Goal: Task Accomplishment & Management: Use online tool/utility

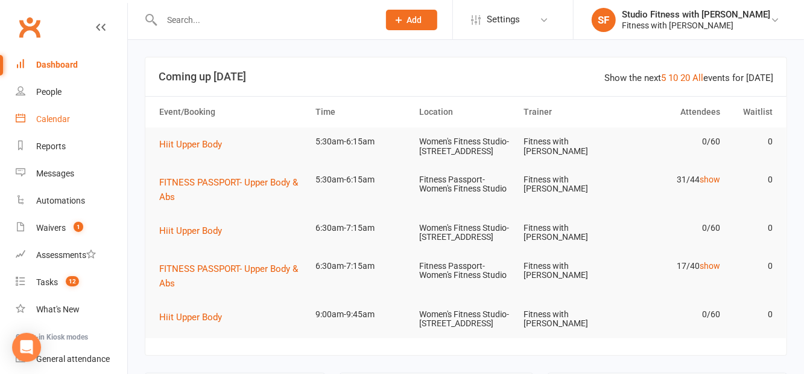
click at [42, 123] on div "Calendar" at bounding box center [53, 119] width 34 height 10
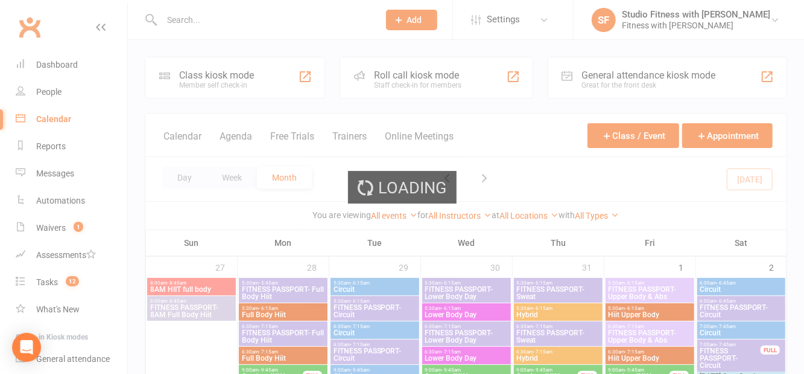
click at [214, 81] on div "Loading" at bounding box center [402, 187] width 804 height 374
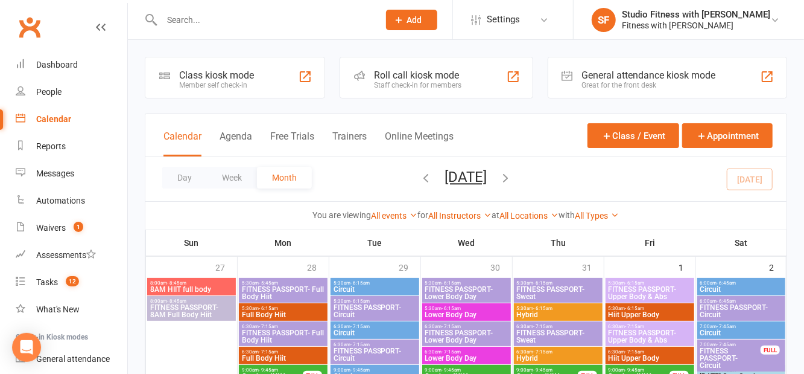
click at [223, 86] on div "Member self check-in" at bounding box center [216, 85] width 75 height 8
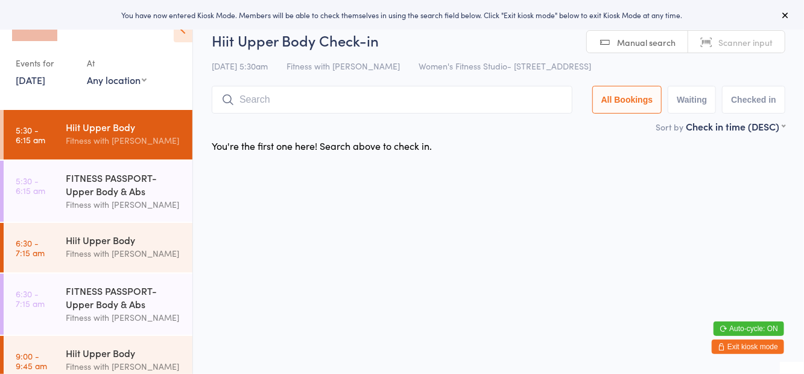
click at [142, 83] on select "Any location Women's Fitness Studio- 14 Madden Street, Aitkenvale Fitness Passp…" at bounding box center [117, 79] width 60 height 13
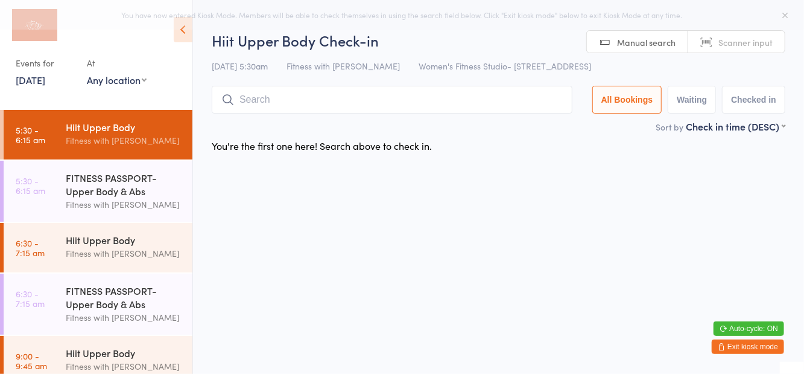
select select "1"
click at [87, 73] on select "Any location Women's Fitness Studio- 14 Madden Street, Aitkenvale Fitness Passp…" at bounding box center [117, 79] width 60 height 13
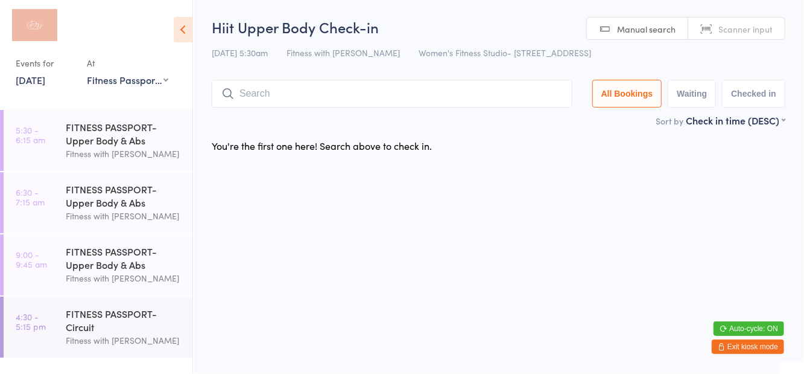
click at [106, 147] on div "Fitness with [PERSON_NAME]" at bounding box center [124, 154] width 116 height 14
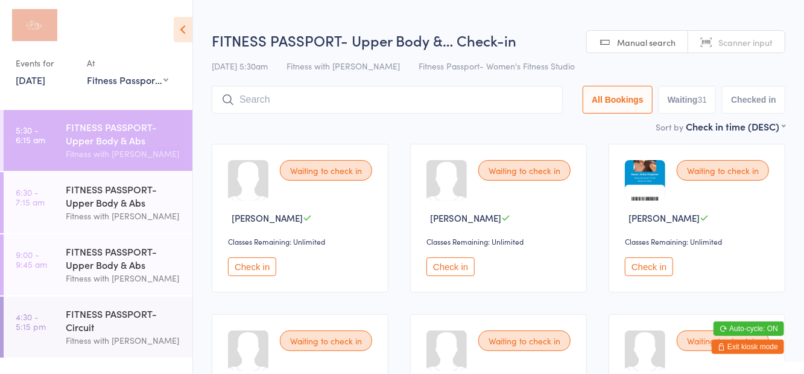
click at [183, 39] on icon at bounding box center [183, 29] width 19 height 25
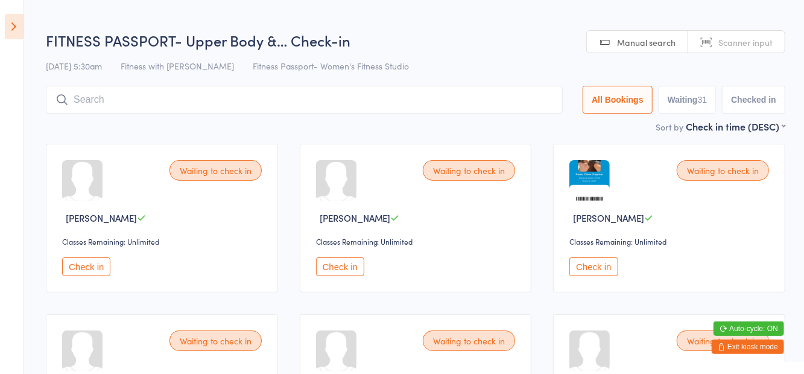
click at [682, 99] on button "Waiting 31" at bounding box center [688, 100] width 58 height 28
select select "0"
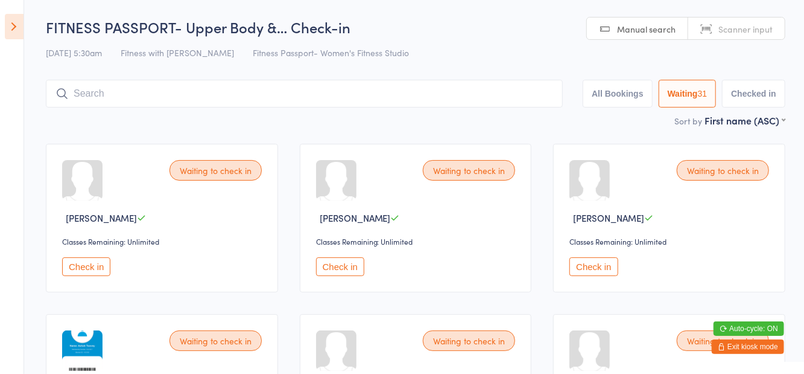
click at [501, 52] on div "15 Aug 5:30am Fitness with Zoe Fitness Passport- Women's Fitness Studio" at bounding box center [416, 53] width 740 height 20
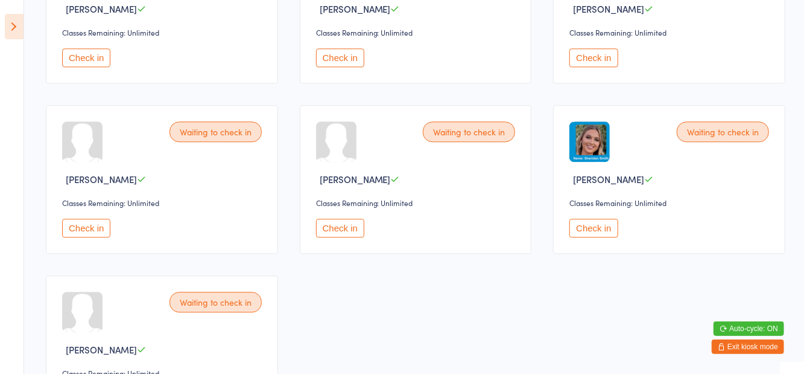
scroll to position [1583, 0]
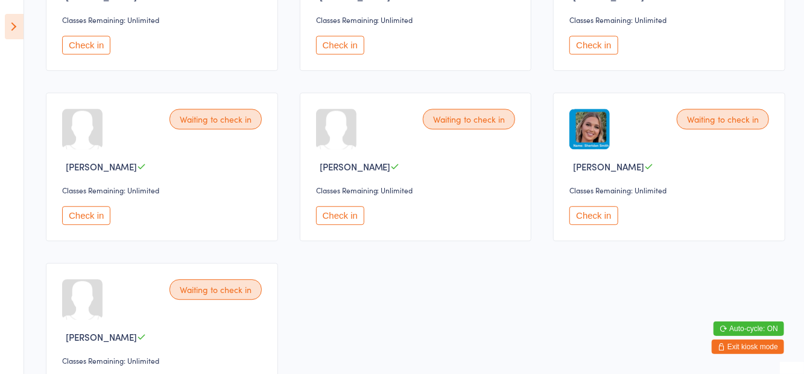
click at [12, 32] on icon at bounding box center [14, 26] width 19 height 25
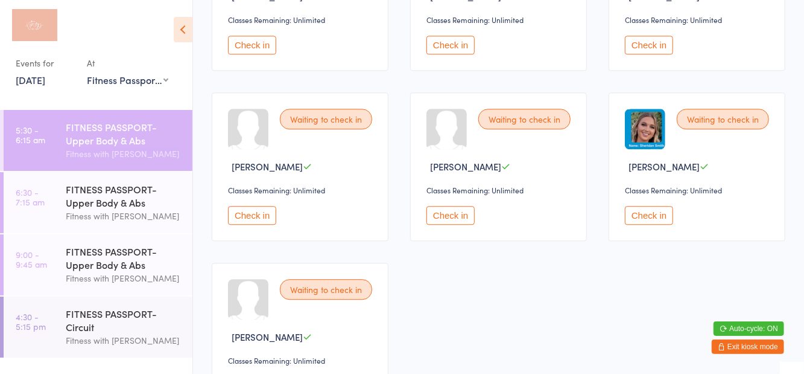
click at [124, 208] on div "FITNESS PASSPORT- Upper Body & Abs" at bounding box center [124, 195] width 116 height 27
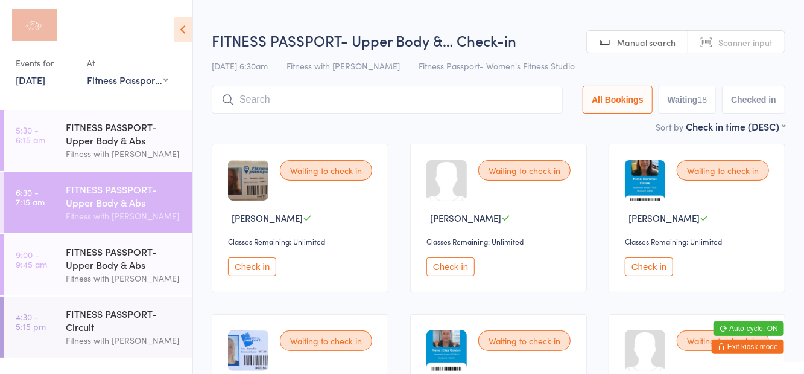
click at [291, 33] on h2 "FITNESS PASSPORT- Upper Body &… Check-in" at bounding box center [499, 40] width 574 height 20
click at [678, 99] on button "Waiting 18" at bounding box center [688, 100] width 58 height 28
select select "0"
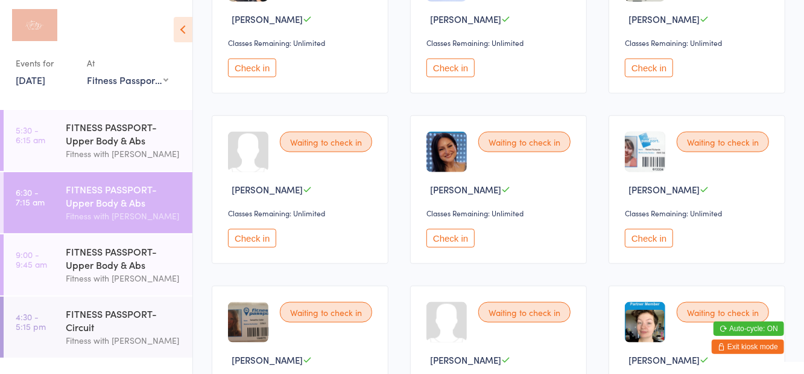
scroll to position [792, 0]
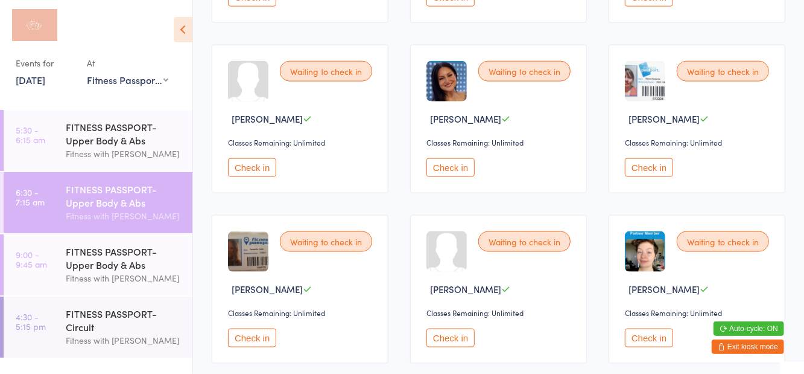
click at [102, 328] on div "FITNESS PASSPORT- Circuit" at bounding box center [124, 320] width 116 height 27
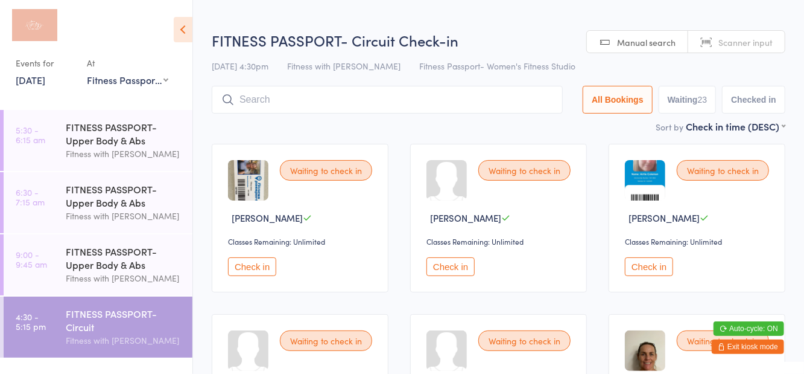
click at [535, 41] on h2 "FITNESS PASSPORT- Circuit Check-in" at bounding box center [499, 40] width 574 height 20
click at [671, 100] on button "Waiting 23" at bounding box center [688, 100] width 58 height 28
select select "0"
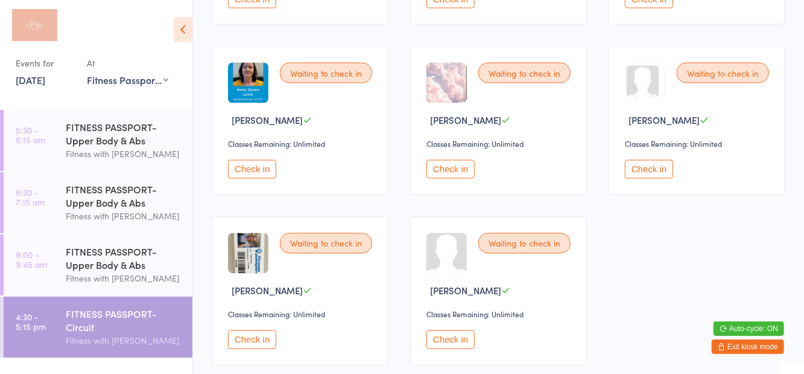
scroll to position [1114, 0]
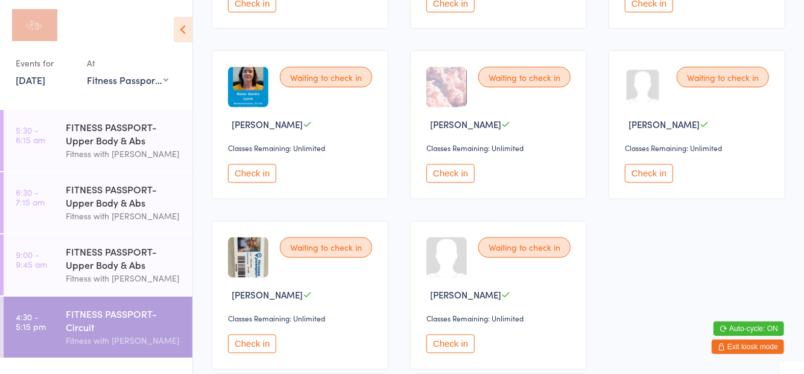
click at [104, 138] on div "FITNESS PASSPORT- Upper Body & Abs" at bounding box center [124, 133] width 116 height 27
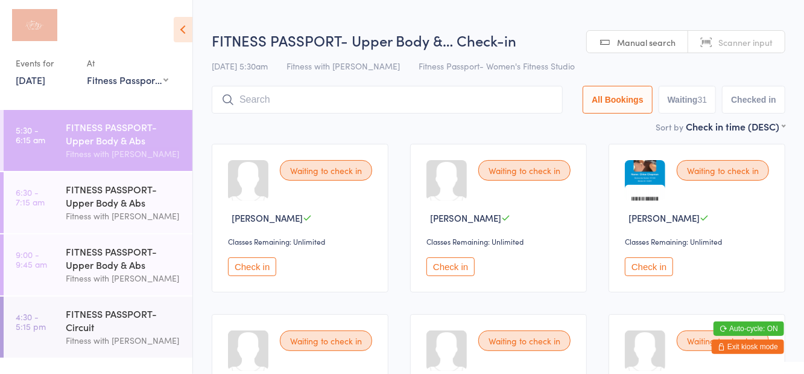
click at [188, 34] on icon at bounding box center [183, 29] width 19 height 25
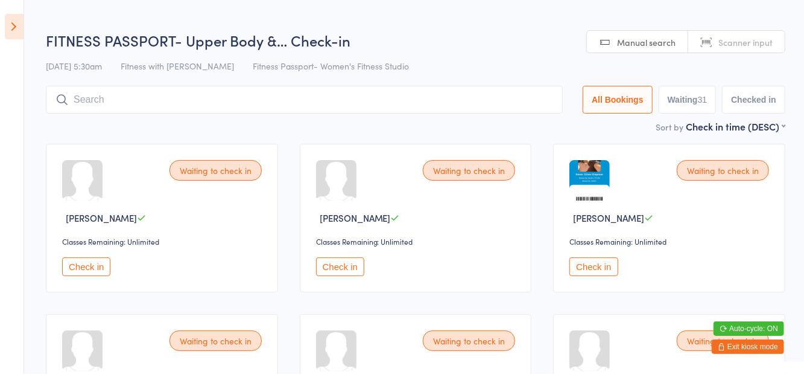
click at [683, 100] on button "Waiting 31" at bounding box center [688, 100] width 58 height 28
select select "0"
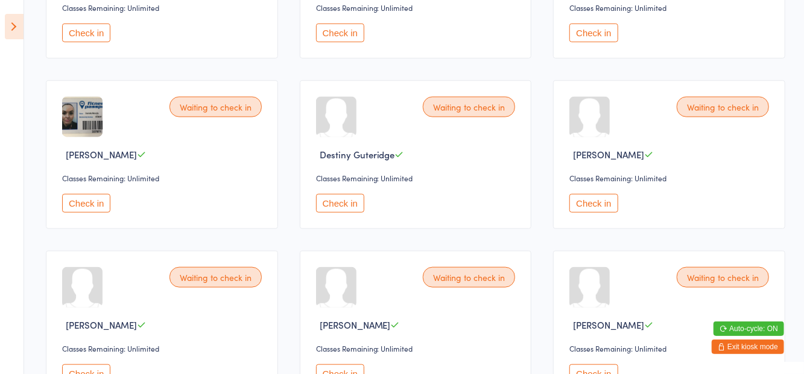
scroll to position [590, 0]
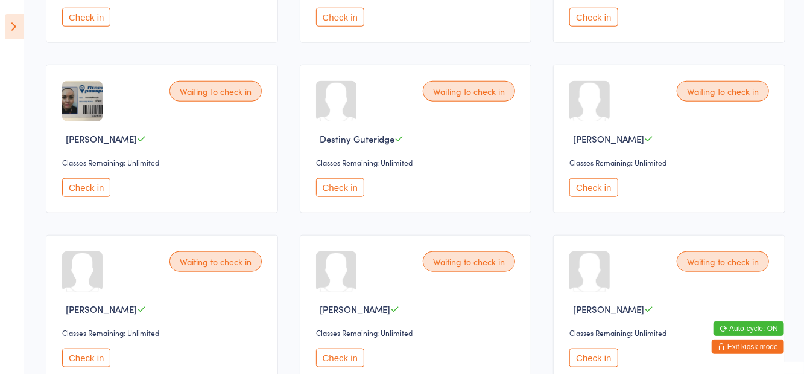
click at [94, 193] on button "Check in" at bounding box center [86, 187] width 48 height 19
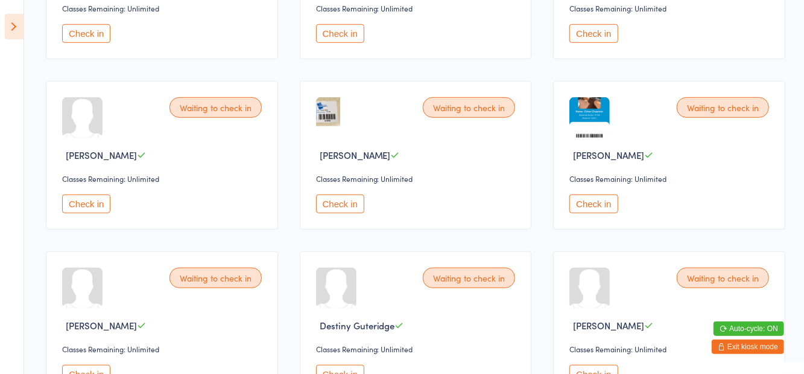
scroll to position [393, 0]
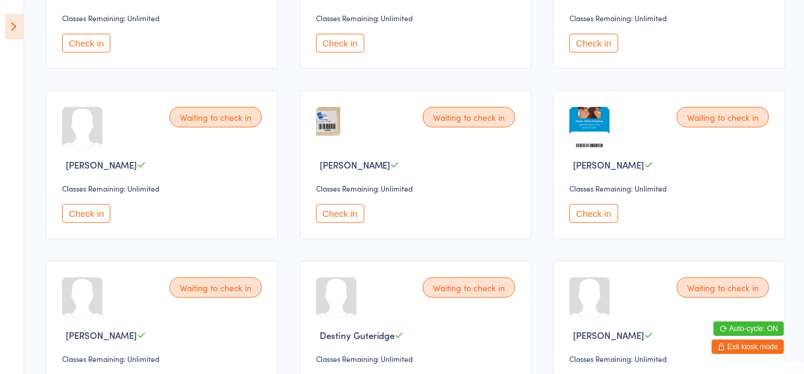
click at [352, 209] on button "Check in" at bounding box center [340, 213] width 48 height 19
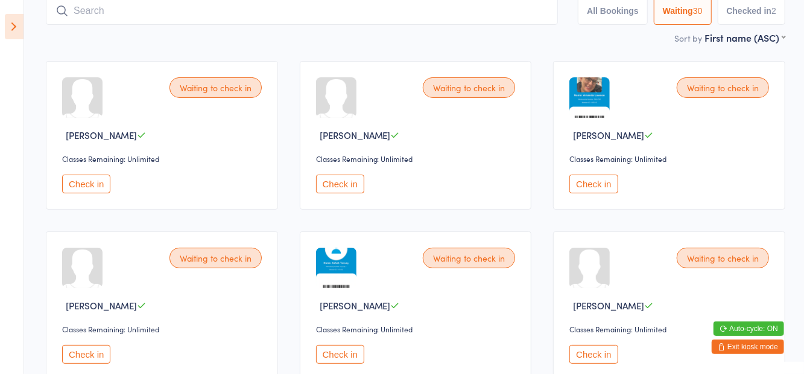
scroll to position [0, 0]
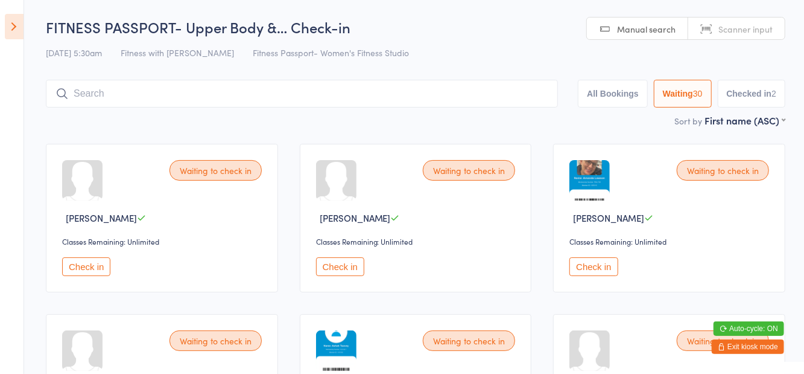
click at [595, 268] on button "Check in" at bounding box center [594, 266] width 48 height 19
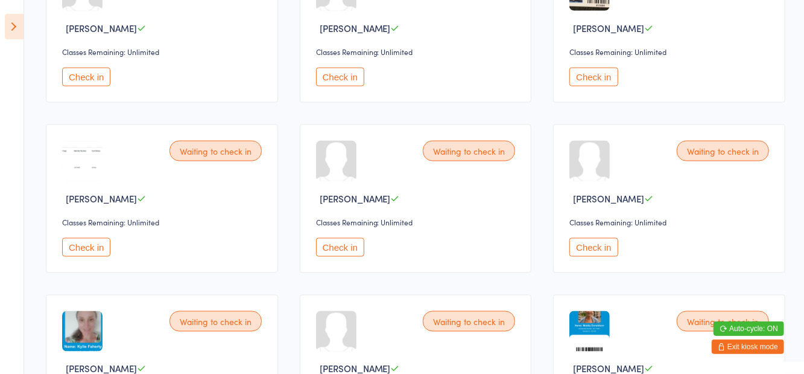
scroll to position [873, 0]
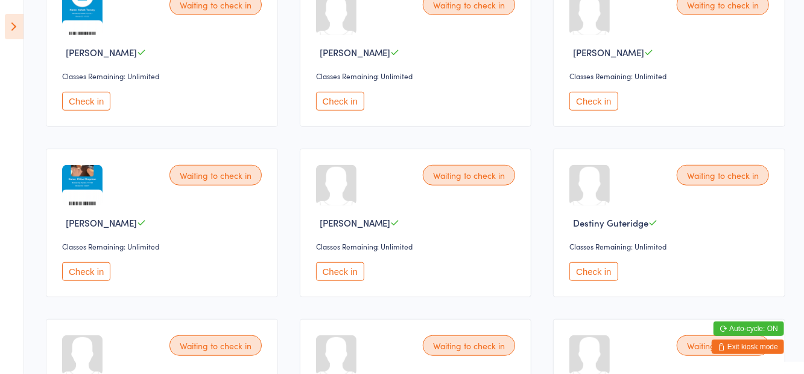
scroll to position [369, 0]
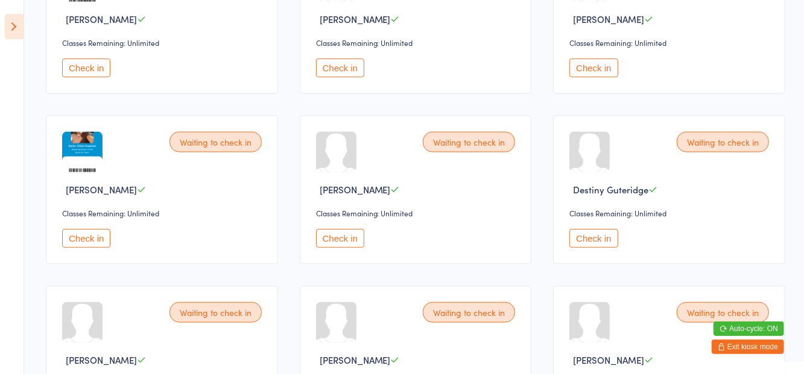
click at [352, 237] on button "Check in" at bounding box center [340, 238] width 48 height 19
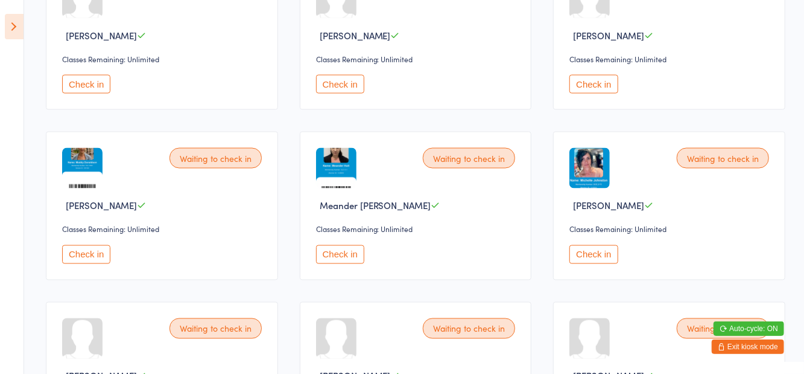
scroll to position [1038, 0]
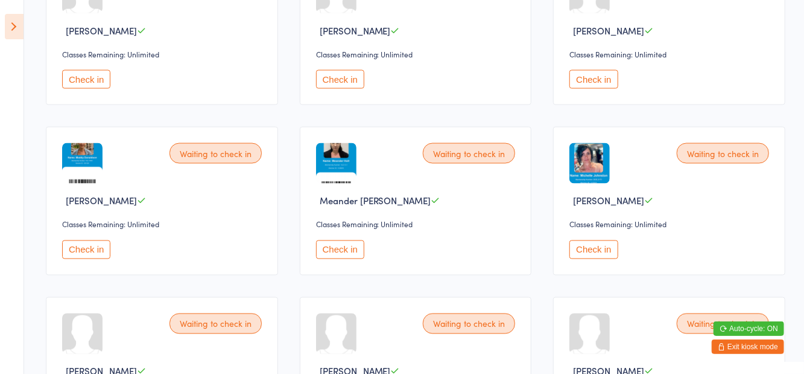
click at [95, 240] on button "Check in" at bounding box center [86, 249] width 48 height 19
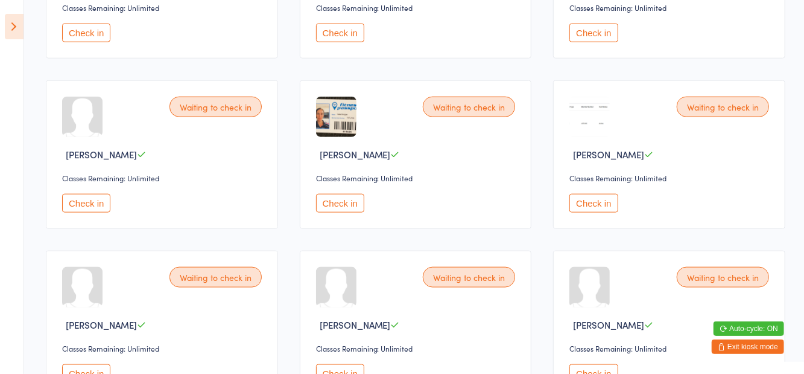
scroll to position [736, 0]
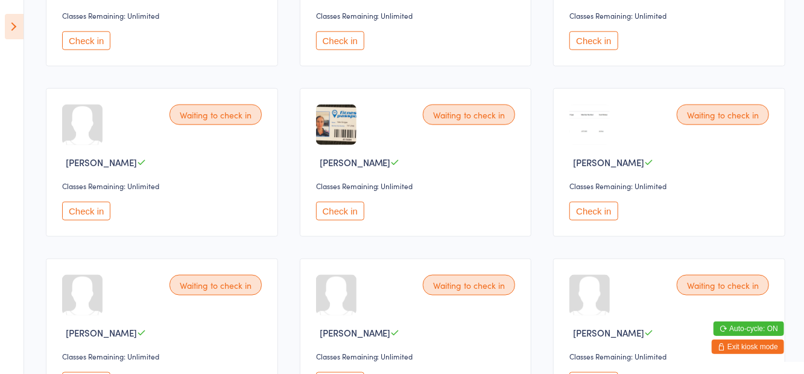
click at [596, 212] on button "Check in" at bounding box center [594, 211] width 48 height 19
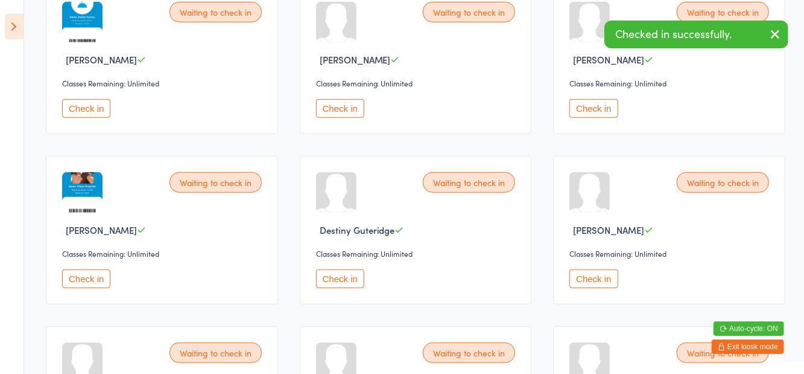
scroll to position [322, 0]
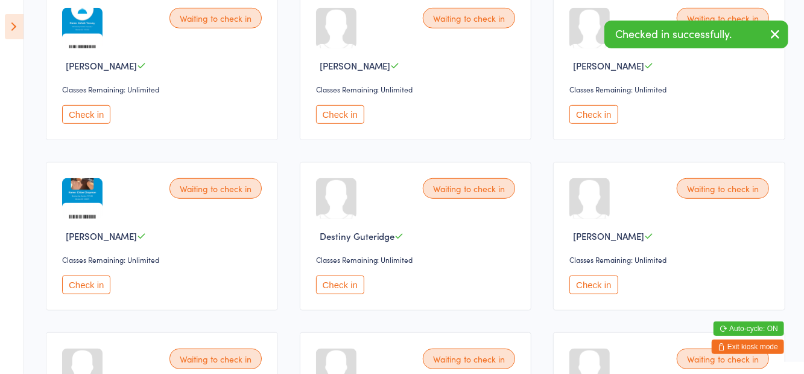
click at [596, 282] on button "Check in" at bounding box center [594, 284] width 48 height 19
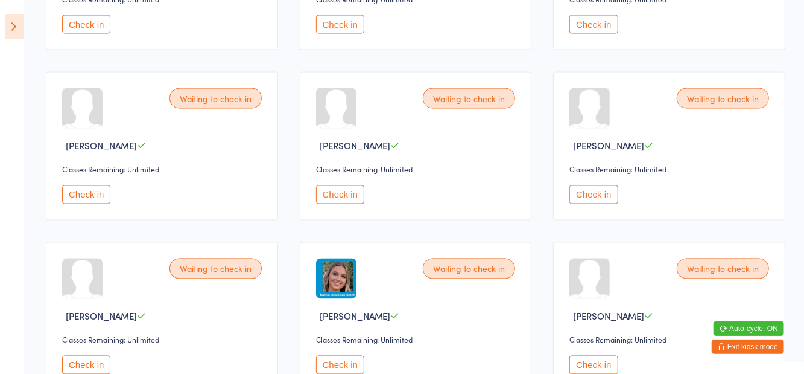
scroll to position [1132, 0]
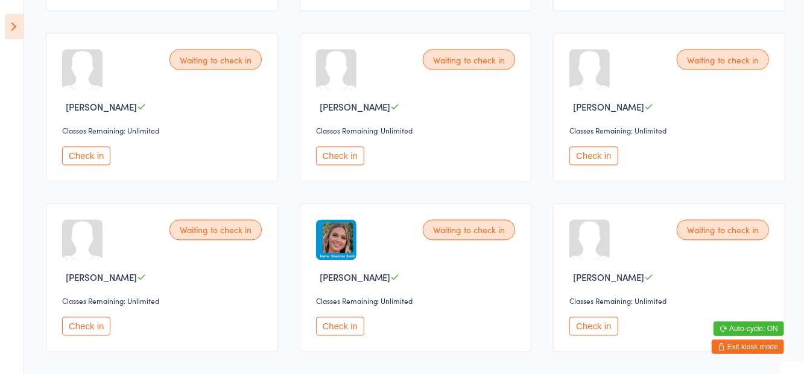
click at [596, 330] on button "Check in" at bounding box center [594, 326] width 48 height 19
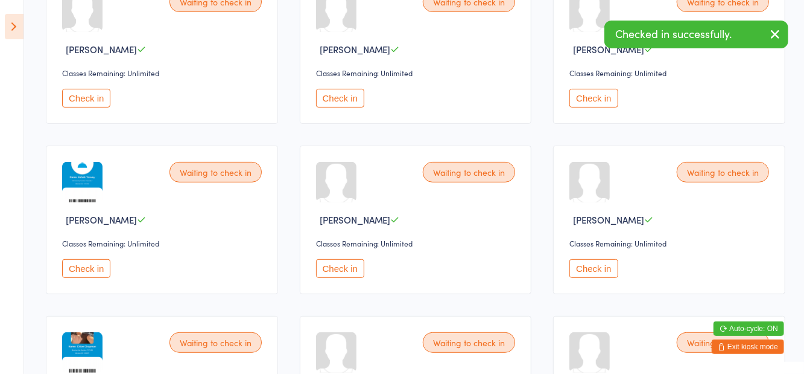
scroll to position [169, 0]
click at [351, 273] on button "Check in" at bounding box center [340, 267] width 48 height 19
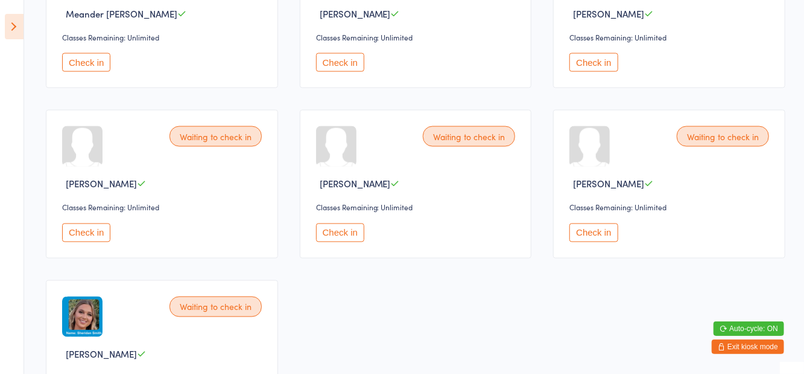
scroll to position [1056, 0]
click at [593, 231] on button "Check in" at bounding box center [594, 231] width 48 height 19
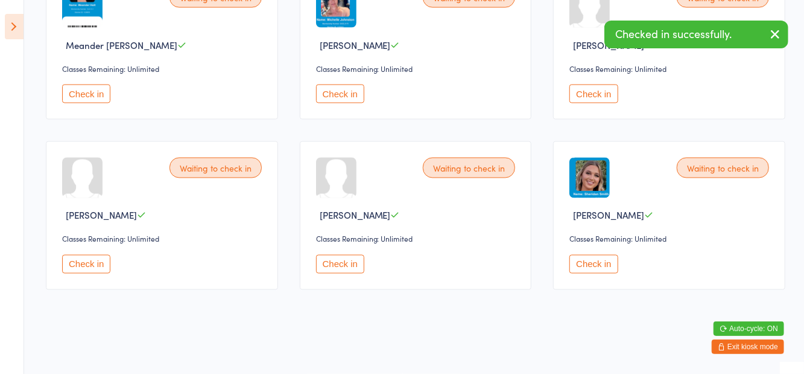
scroll to position [962, 0]
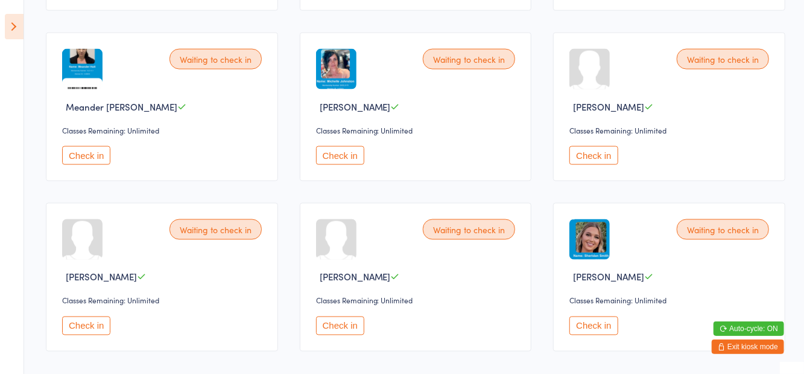
click at [84, 146] on button "Check in" at bounding box center [86, 155] width 48 height 19
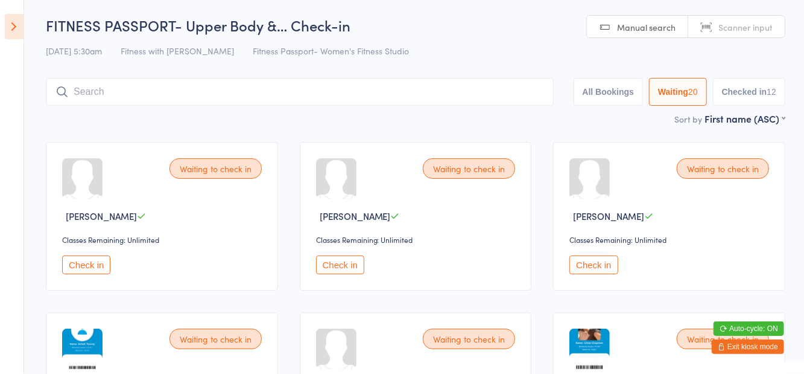
scroll to position [0, 0]
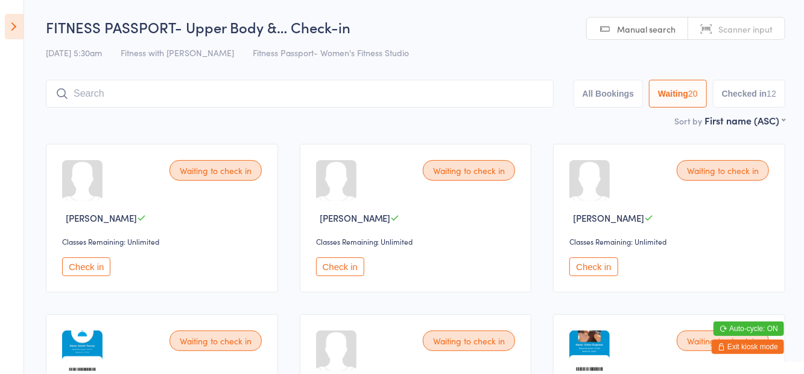
click at [753, 97] on button "Checked in 12" at bounding box center [749, 94] width 72 height 28
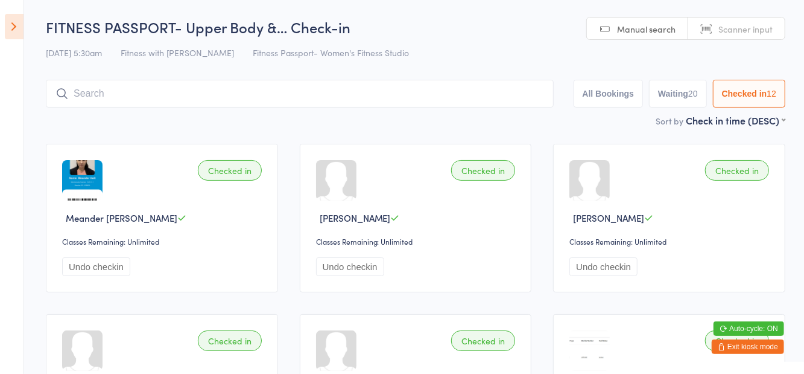
click at [677, 93] on button "Waiting 20" at bounding box center [678, 94] width 58 height 28
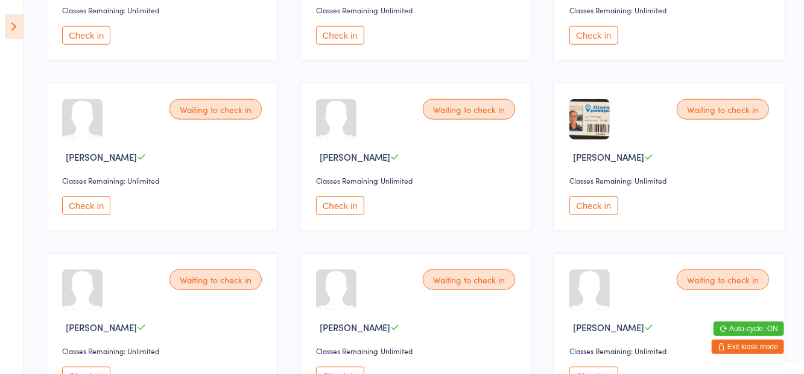
scroll to position [574, 0]
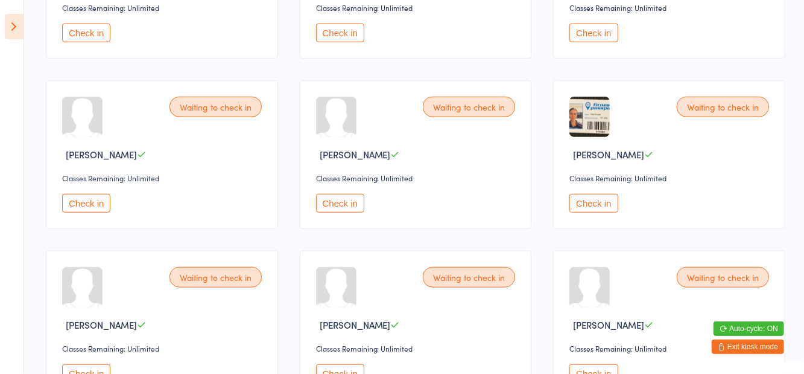
click at [92, 373] on button "Check in" at bounding box center [86, 373] width 48 height 19
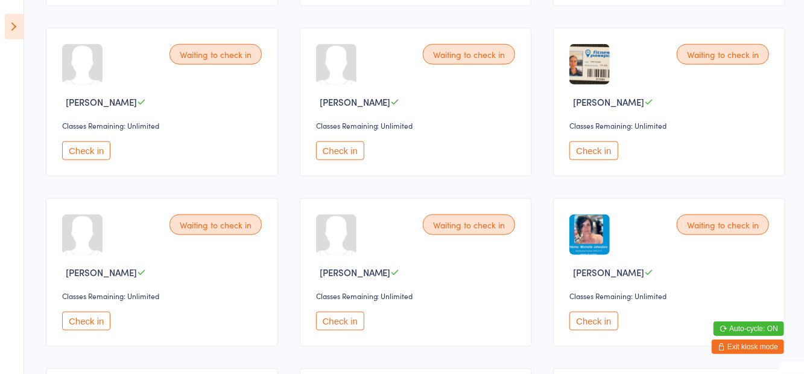
scroll to position [630, 0]
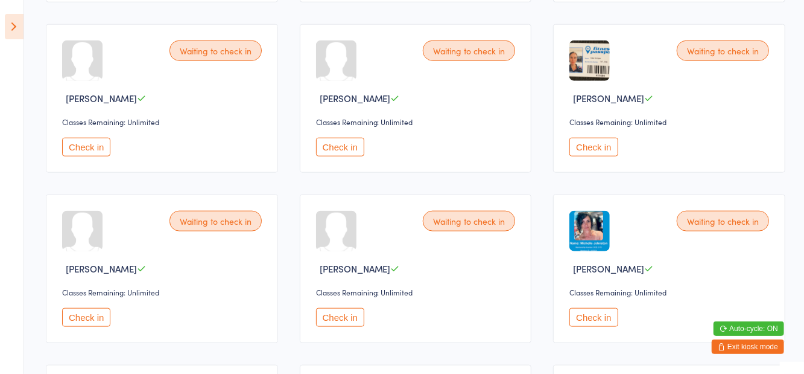
click at [593, 323] on button "Check in" at bounding box center [594, 317] width 48 height 19
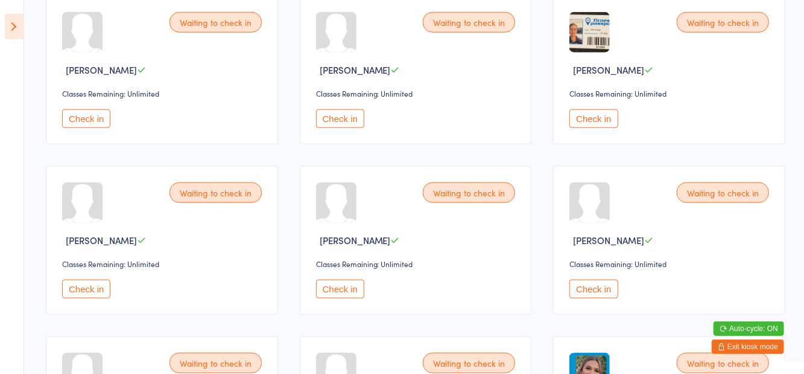
scroll to position [792, 0]
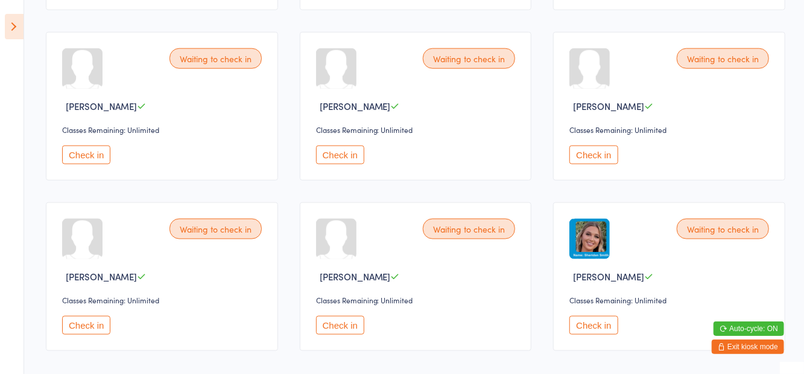
click at [601, 330] on button "Check in" at bounding box center [594, 325] width 48 height 19
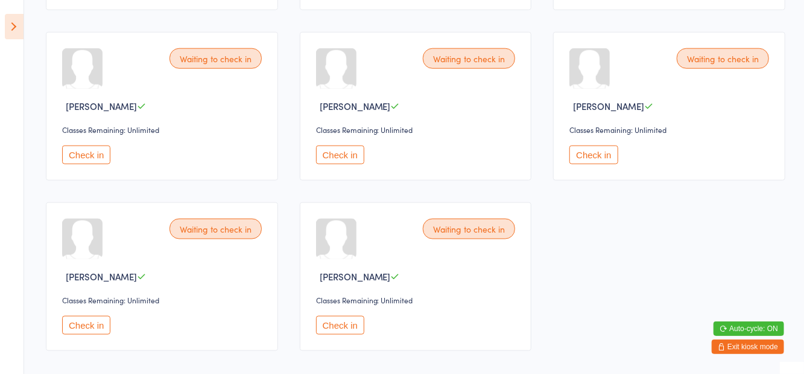
click at [95, 328] on button "Check in" at bounding box center [86, 325] width 48 height 19
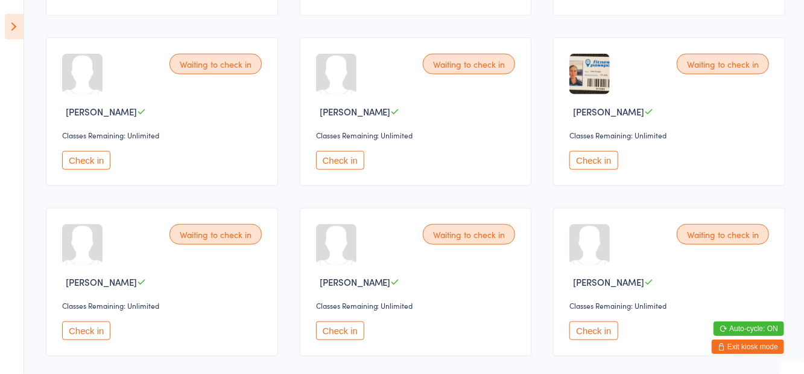
scroll to position [617, 0]
click at [97, 161] on button "Check in" at bounding box center [86, 160] width 48 height 19
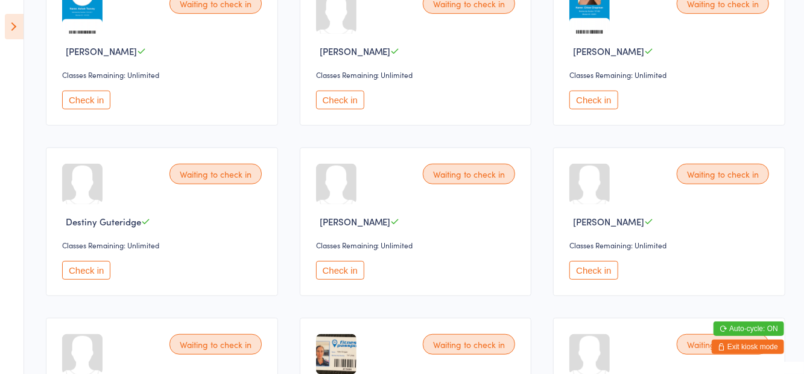
scroll to position [337, 0]
click at [209, 194] on div "Waiting to check in Destiny Guteridge Classes Remaining: Unlimited Check in" at bounding box center [162, 221] width 232 height 148
click at [95, 266] on button "Check in" at bounding box center [86, 270] width 48 height 19
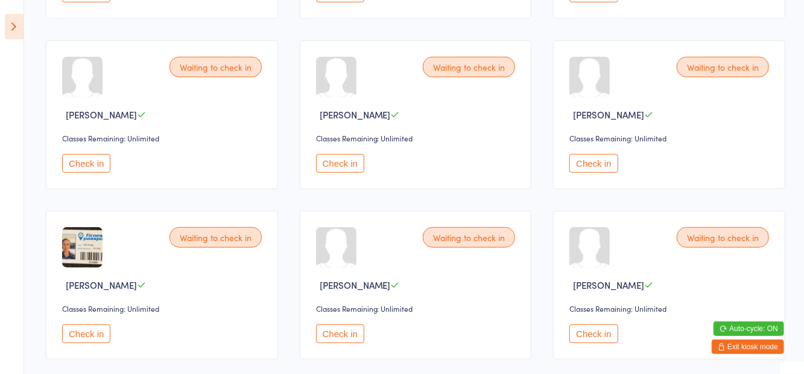
scroll to position [450, 0]
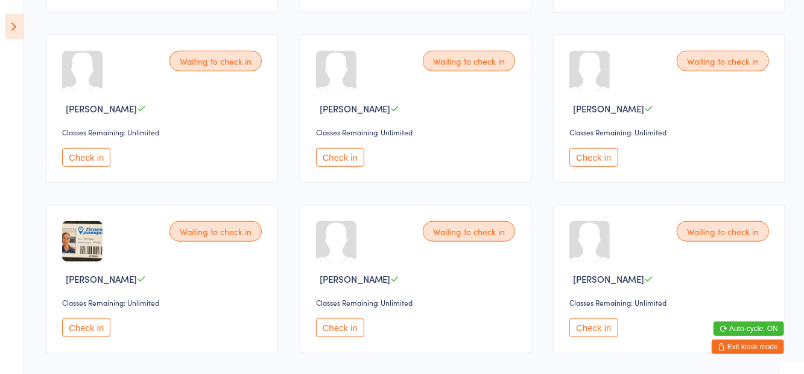
click at [595, 159] on button "Check in" at bounding box center [594, 157] width 48 height 19
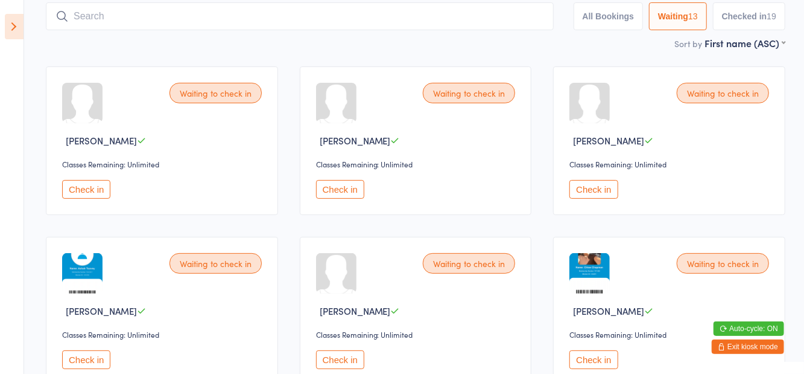
scroll to position [0, 0]
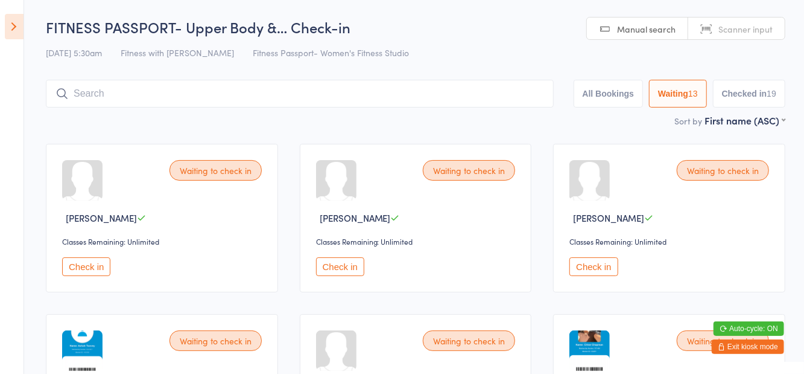
click at [343, 270] on button "Check in" at bounding box center [340, 266] width 48 height 19
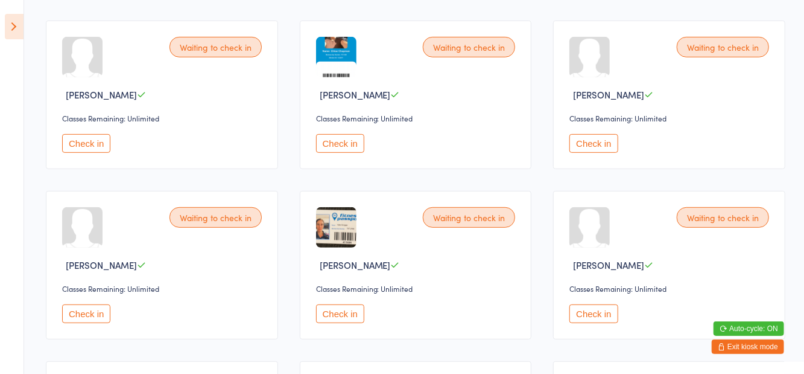
scroll to position [305, 0]
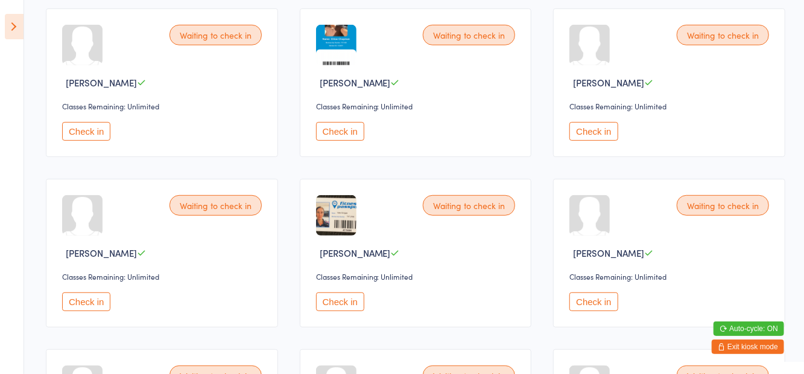
click at [94, 302] on button "Check in" at bounding box center [86, 301] width 48 height 19
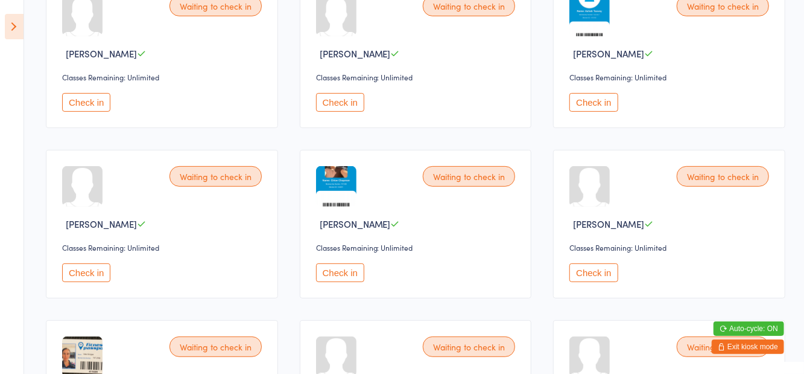
scroll to position [0, 0]
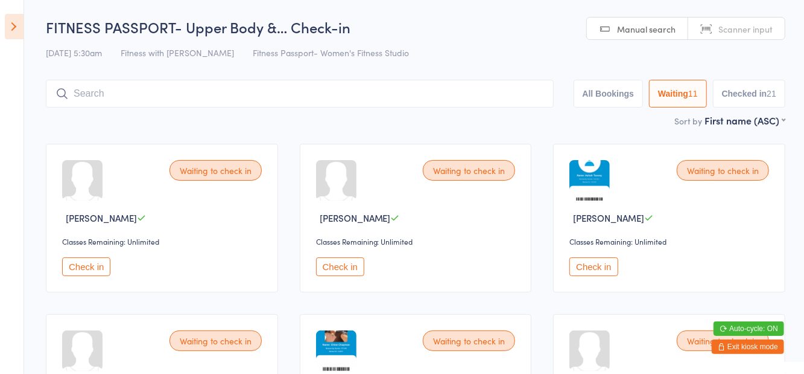
click at [586, 275] on button "Check in" at bounding box center [594, 266] width 48 height 19
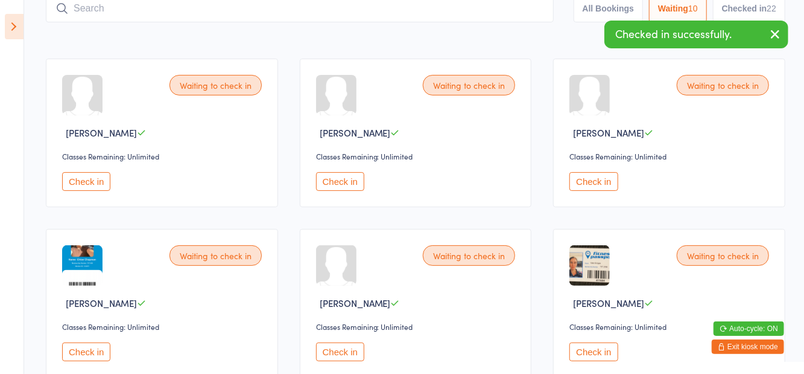
scroll to position [86, 0]
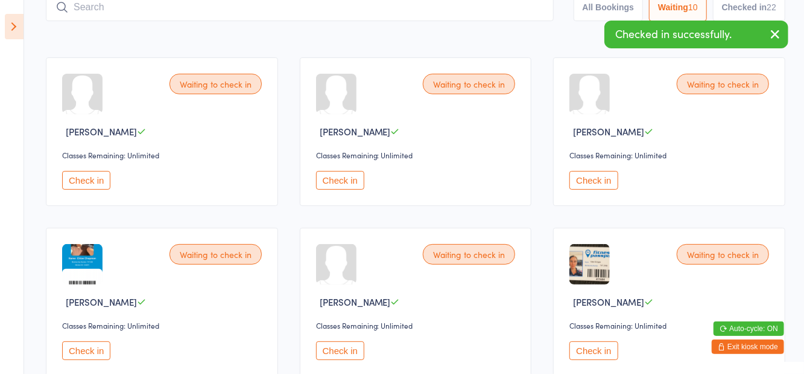
click at [600, 349] on button "Check in" at bounding box center [594, 350] width 48 height 19
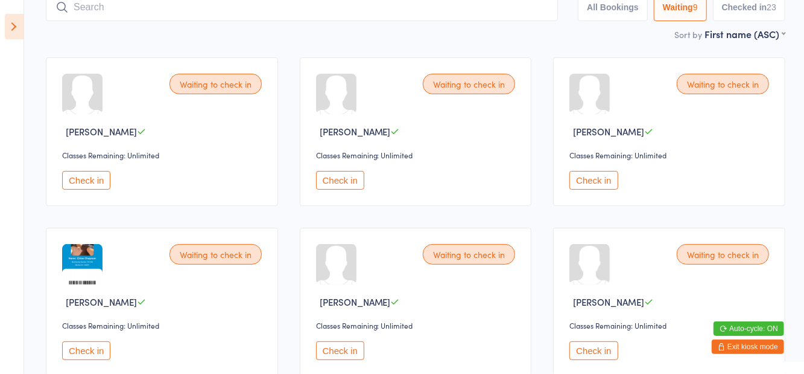
click at [343, 175] on button "Check in" at bounding box center [340, 180] width 48 height 19
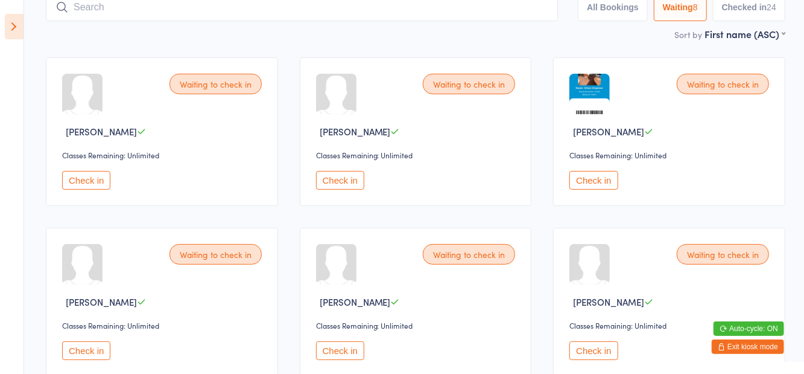
click at [349, 180] on button "Check in" at bounding box center [340, 180] width 48 height 19
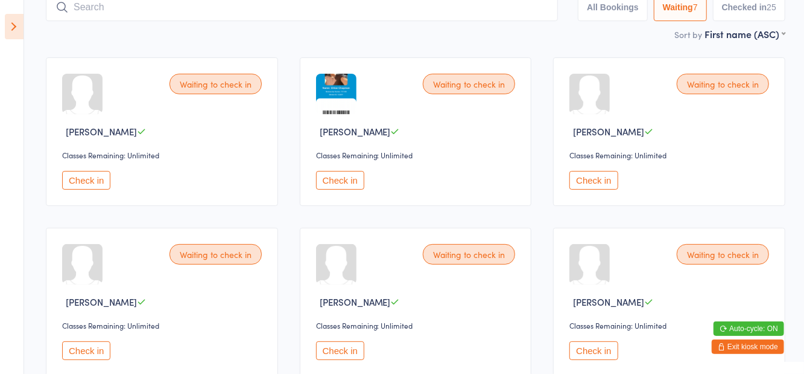
click at [14, 29] on icon at bounding box center [14, 26] width 19 height 25
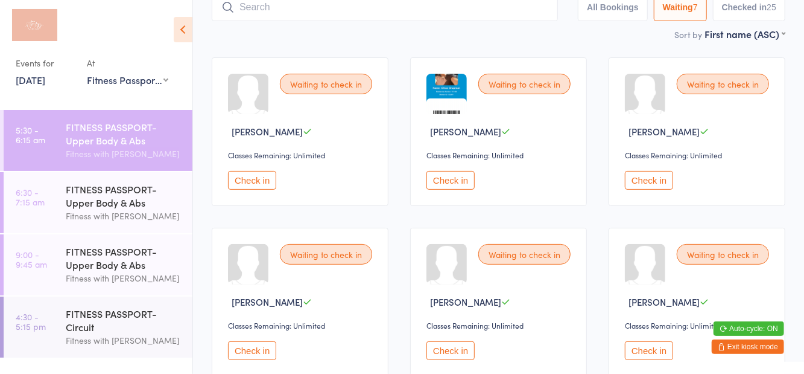
click at [150, 200] on div "FITNESS PASSPORT- Upper Body & Abs" at bounding box center [124, 195] width 116 height 27
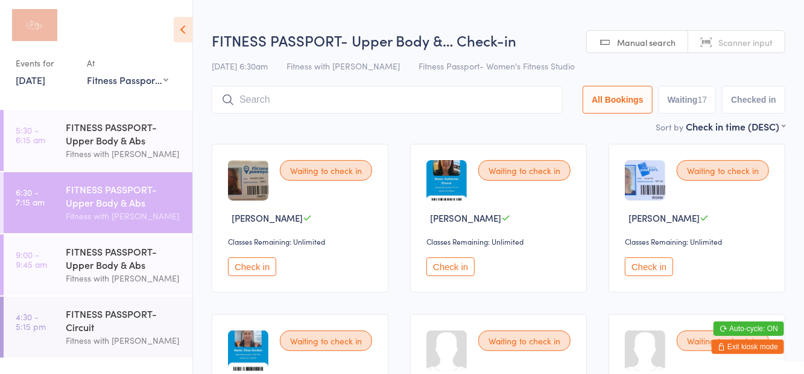
click at [182, 25] on icon at bounding box center [183, 29] width 19 height 25
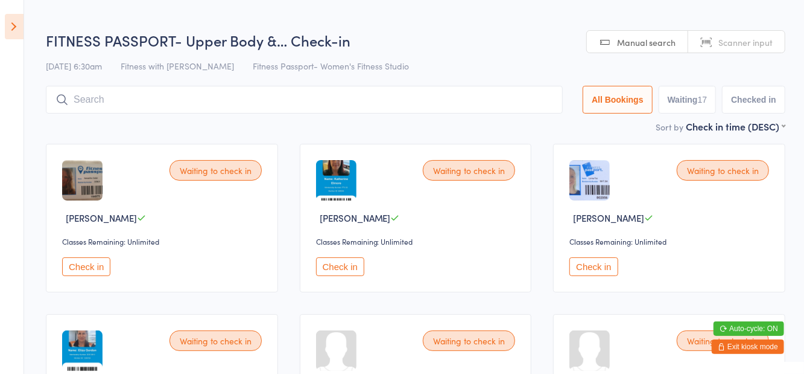
click at [700, 104] on button "Waiting 17" at bounding box center [688, 100] width 58 height 28
select select "0"
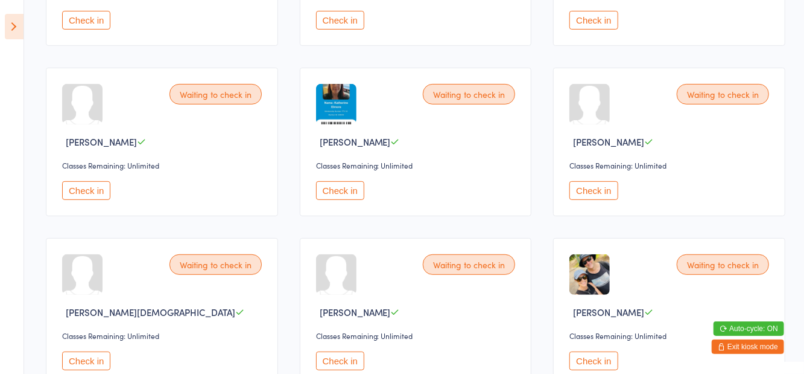
scroll to position [247, 0]
click at [594, 355] on button "Check in" at bounding box center [594, 359] width 48 height 19
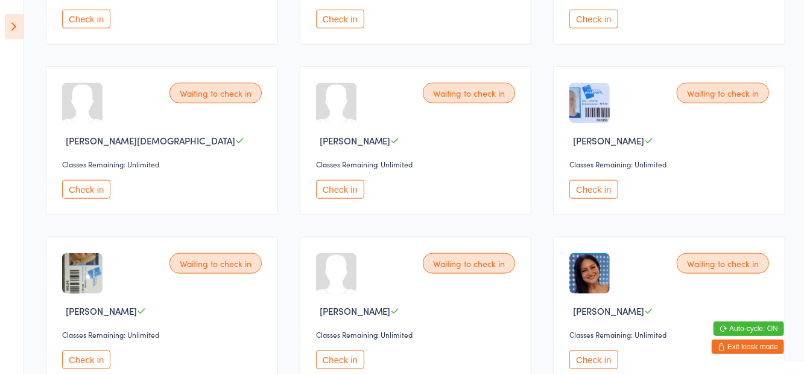
scroll to position [597, 0]
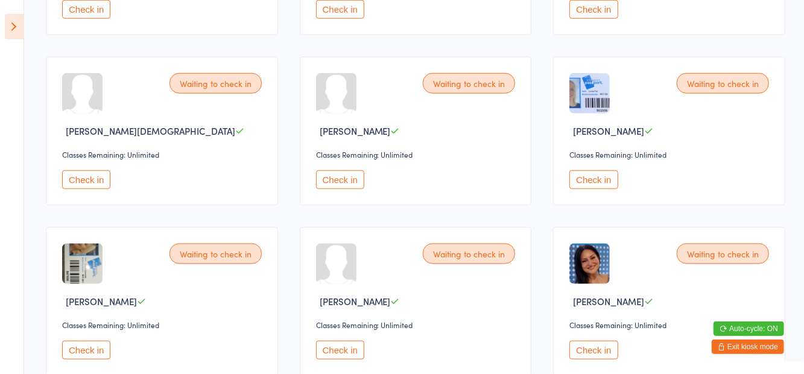
click at [351, 348] on button "Check in" at bounding box center [340, 349] width 48 height 19
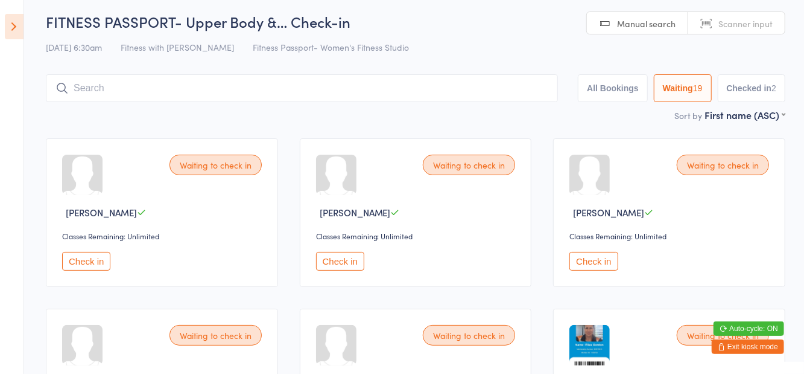
scroll to position [0, 0]
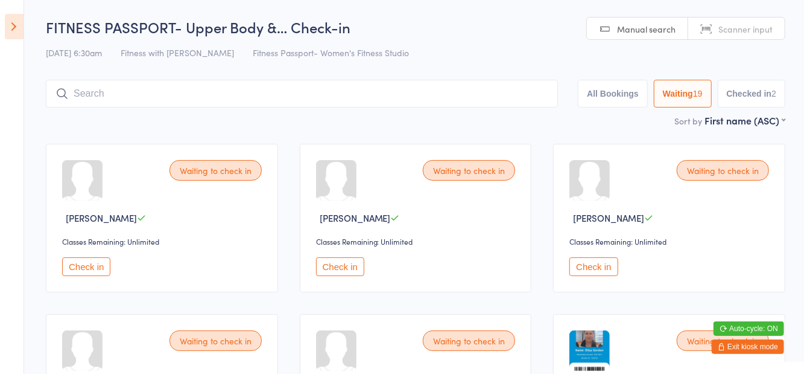
click at [603, 266] on button "Check in" at bounding box center [594, 266] width 48 height 19
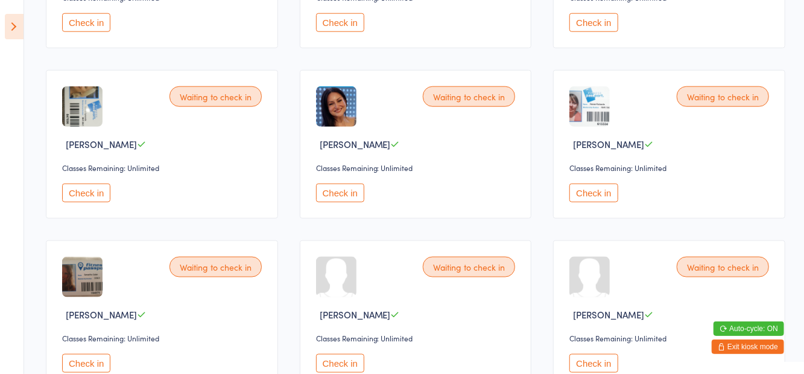
scroll to position [758, 0]
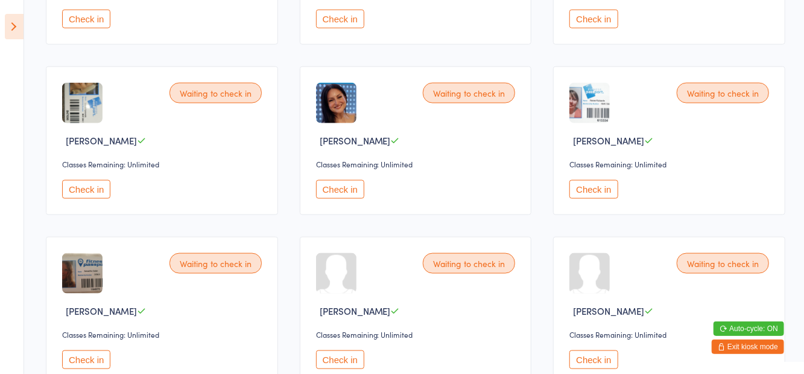
click at [603, 355] on button "Check in" at bounding box center [594, 359] width 48 height 19
click at [596, 193] on button "Check in" at bounding box center [594, 189] width 48 height 19
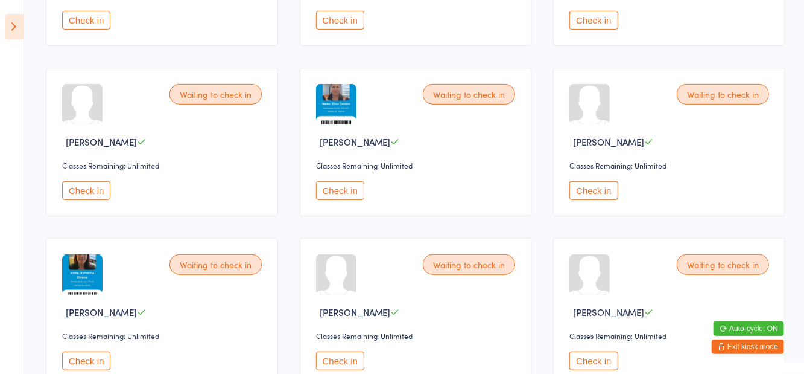
scroll to position [246, 0]
click at [333, 189] on button "Check in" at bounding box center [340, 191] width 48 height 19
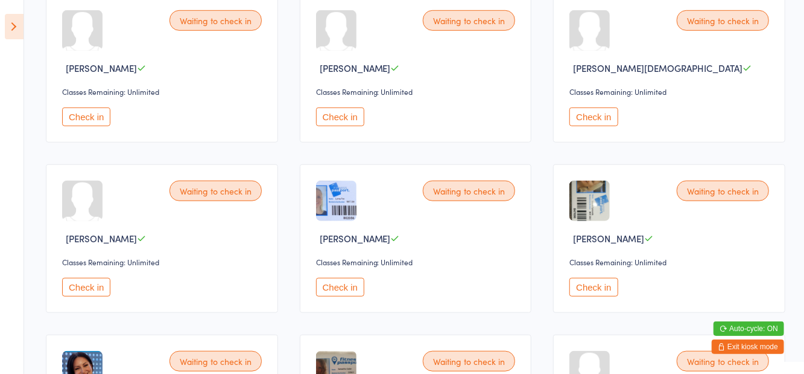
scroll to position [500, 0]
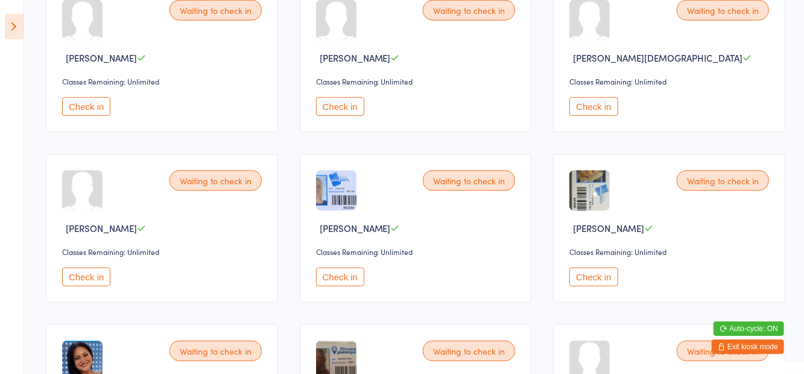
click at [94, 267] on button "Check in" at bounding box center [86, 276] width 48 height 19
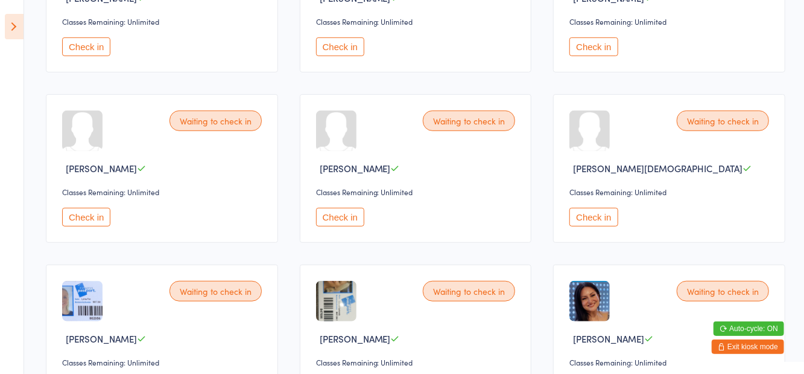
scroll to position [387, 0]
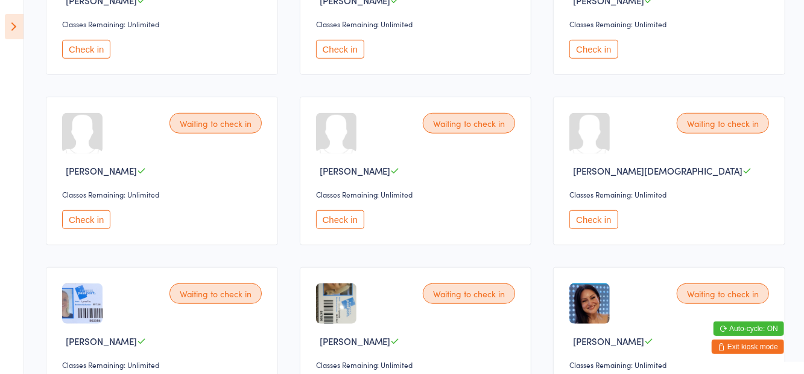
click at [100, 222] on button "Check in" at bounding box center [86, 219] width 48 height 19
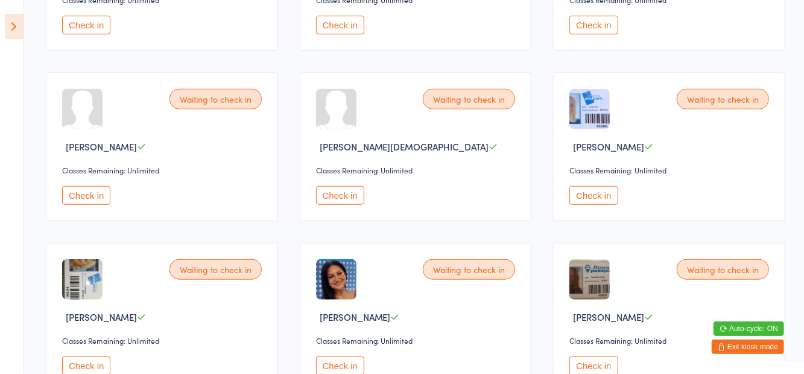
scroll to position [422, 0]
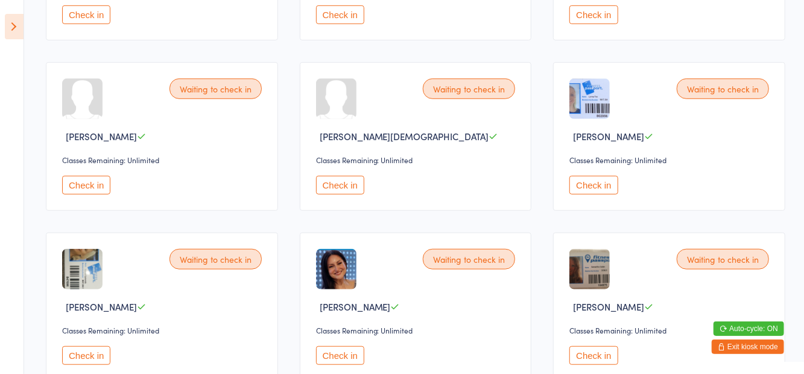
click at [613, 355] on button "Check in" at bounding box center [594, 355] width 48 height 19
click at [88, 177] on button "Check in" at bounding box center [86, 185] width 48 height 19
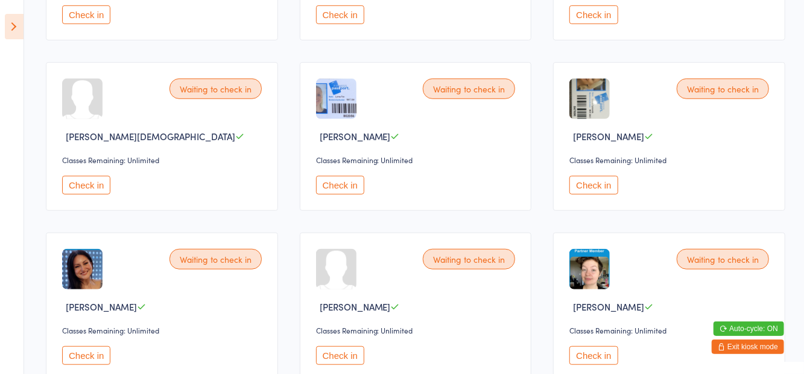
click at [95, 357] on button "Check in" at bounding box center [86, 355] width 48 height 19
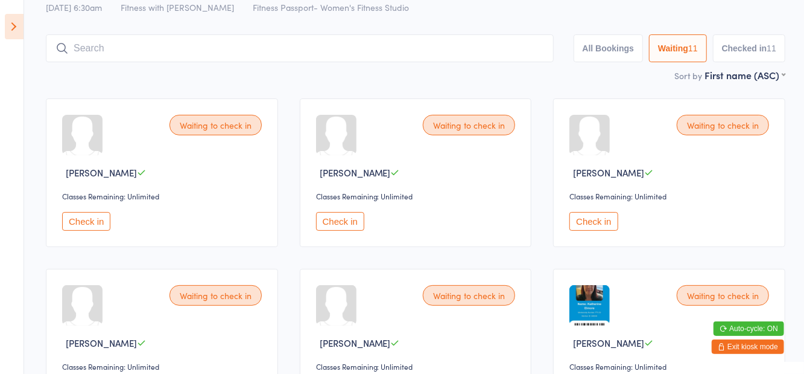
scroll to position [51, 0]
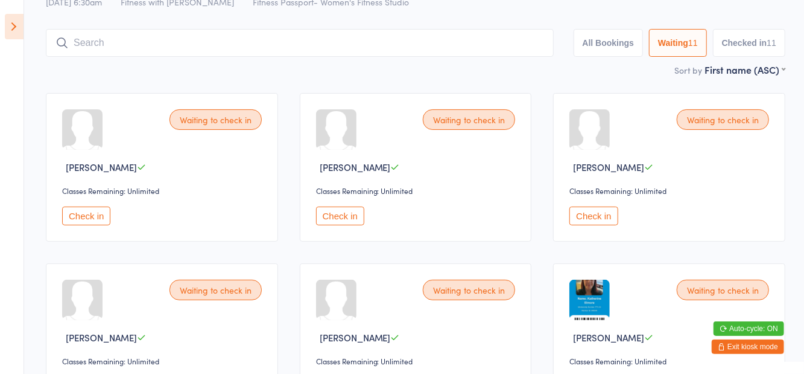
click at [585, 215] on button "Check in" at bounding box center [594, 215] width 48 height 19
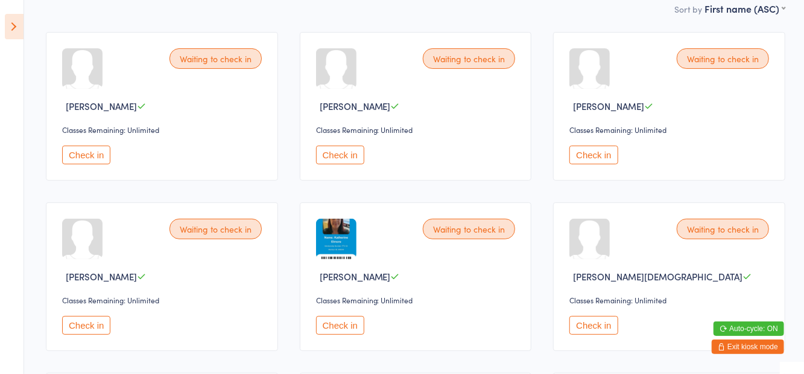
scroll to position [116, 0]
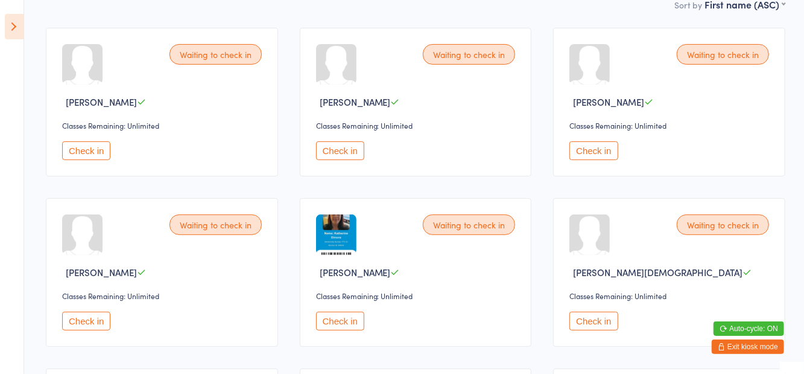
click at [80, 322] on button "Check in" at bounding box center [86, 320] width 48 height 19
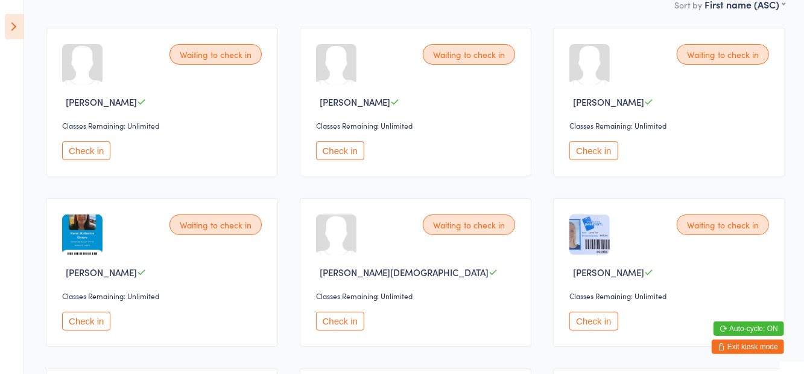
click at [90, 320] on button "Check in" at bounding box center [86, 320] width 48 height 19
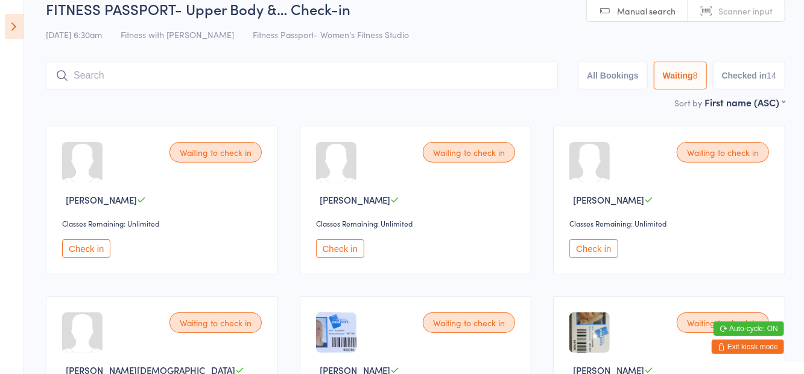
scroll to position [0, 0]
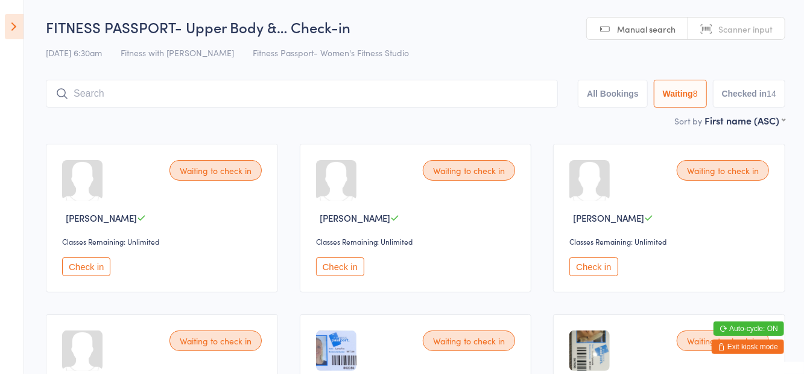
click at [348, 273] on button "Check in" at bounding box center [340, 266] width 48 height 19
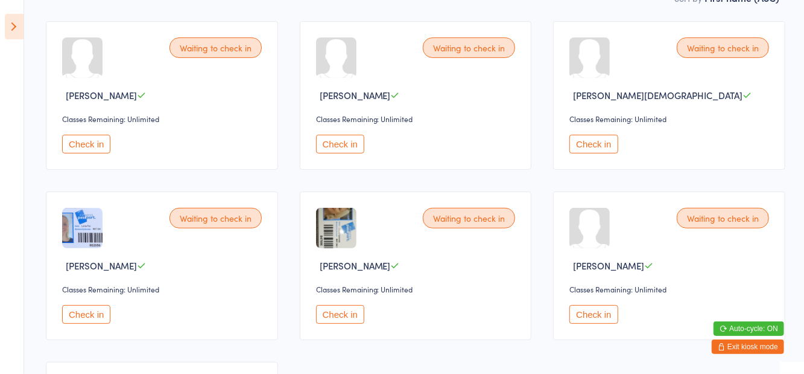
scroll to position [132, 0]
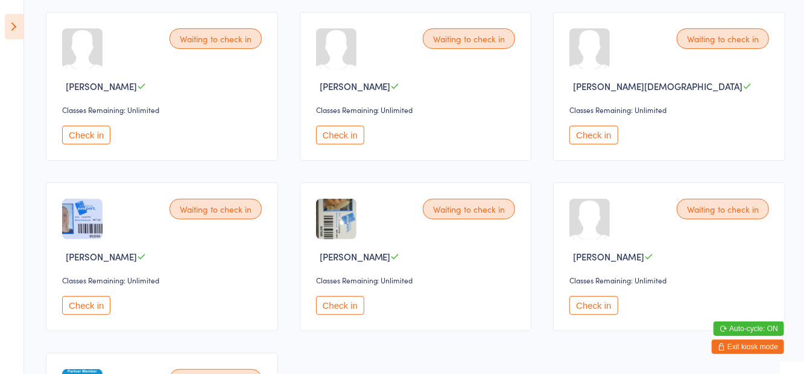
click at [94, 309] on button "Check in" at bounding box center [86, 305] width 48 height 19
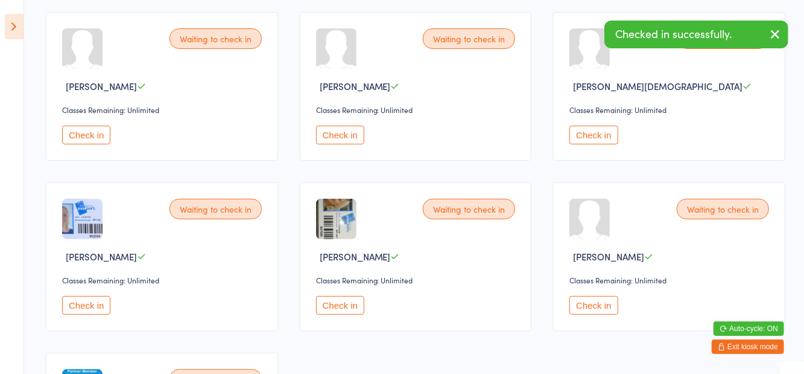
scroll to position [114, 0]
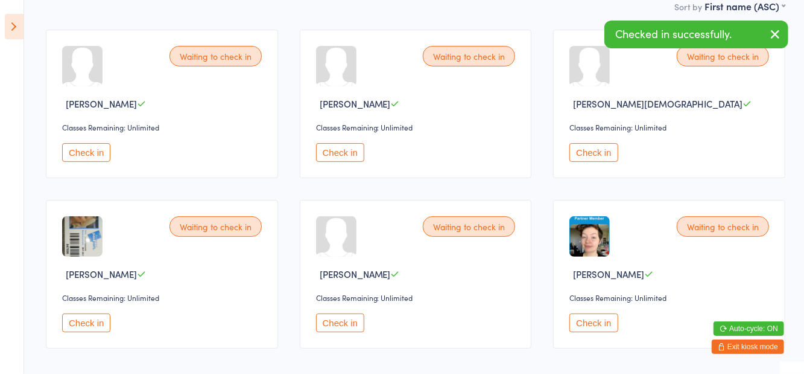
click at [82, 322] on button "Check in" at bounding box center [86, 322] width 48 height 19
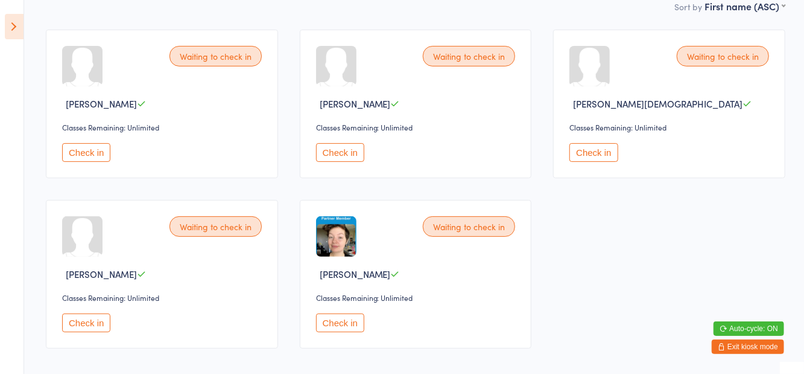
click at [79, 326] on button "Check in" at bounding box center [86, 322] width 48 height 19
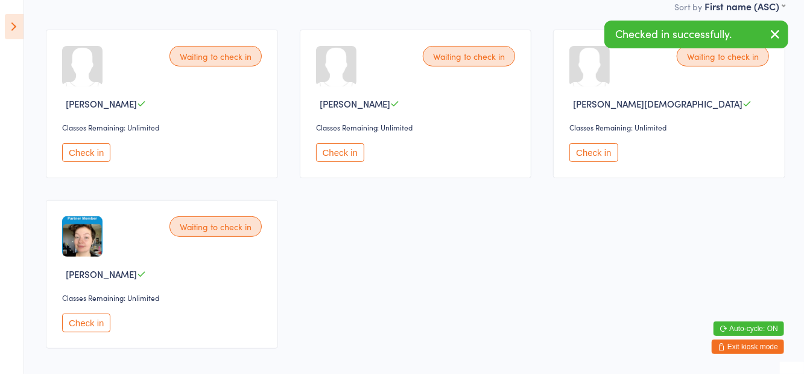
click at [323, 173] on div "Waiting to check in Clarissa Singh Classes Remaining: Unlimited Check in" at bounding box center [416, 104] width 232 height 148
click at [344, 168] on div "Waiting to check in Clarissa Singh Classes Remaining: Unlimited Check in" at bounding box center [416, 104] width 232 height 148
click at [349, 146] on button "Check in" at bounding box center [340, 152] width 48 height 19
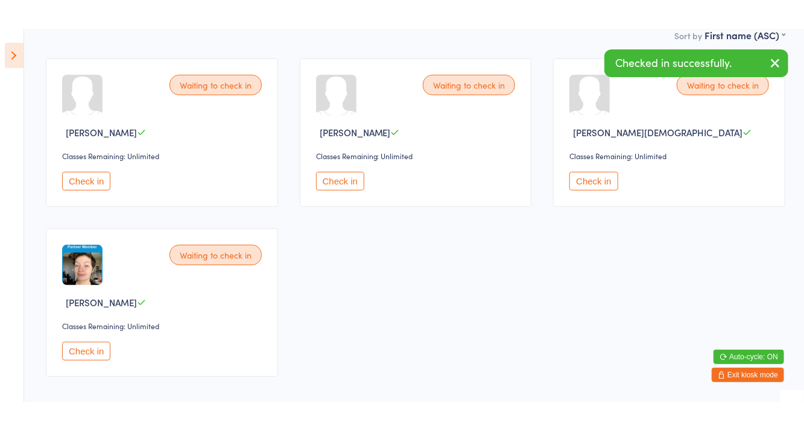
scroll to position [0, 0]
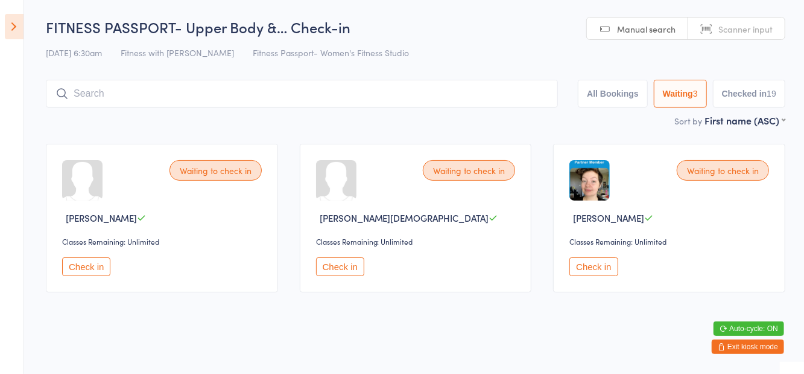
click at [104, 115] on div "Sort by First name (ASC) First name (ASC) First name (DESC) Last name (ASC) Las…" at bounding box center [416, 119] width 740 height 13
click at [115, 99] on input "search" at bounding box center [302, 94] width 512 height 28
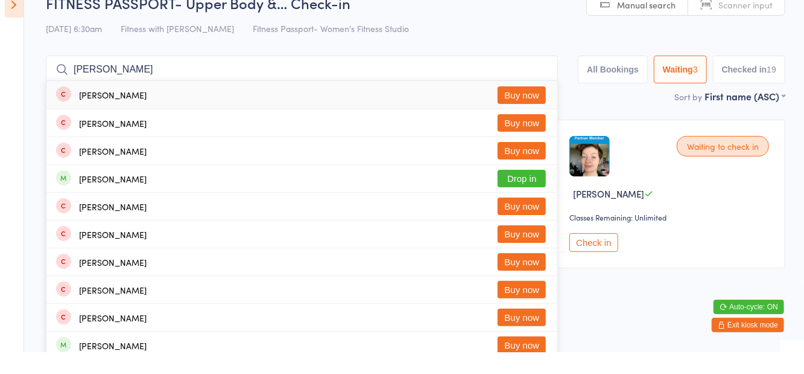
scroll to position [2, 0]
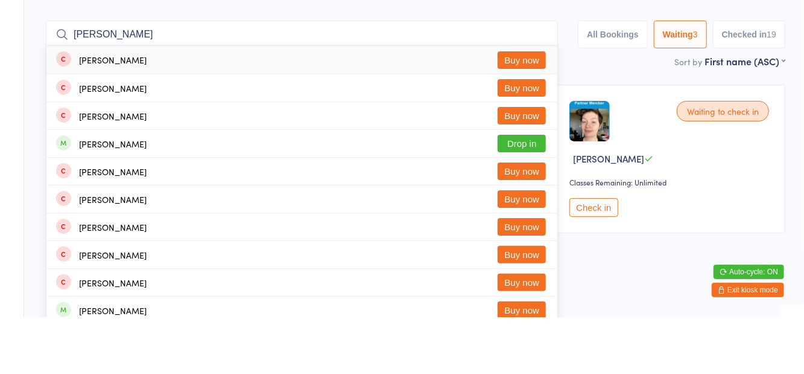
type input "Shantel"
click at [525, 208] on button "Drop in" at bounding box center [522, 200] width 48 height 18
